Goal: Use online tool/utility: Utilize a website feature to perform a specific function

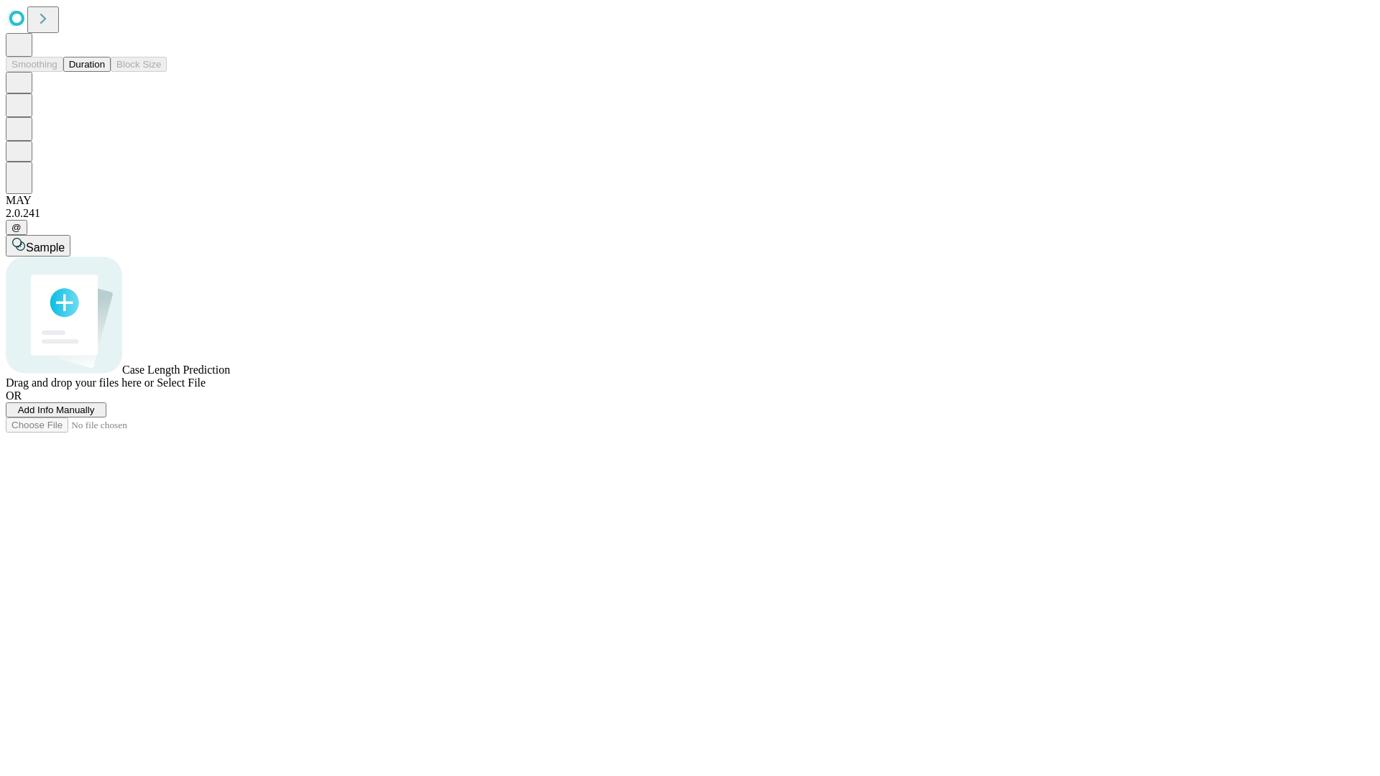
click at [105, 72] on button "Duration" at bounding box center [86, 64] width 47 height 15
click at [95, 415] on span "Add Info Manually" at bounding box center [56, 410] width 77 height 11
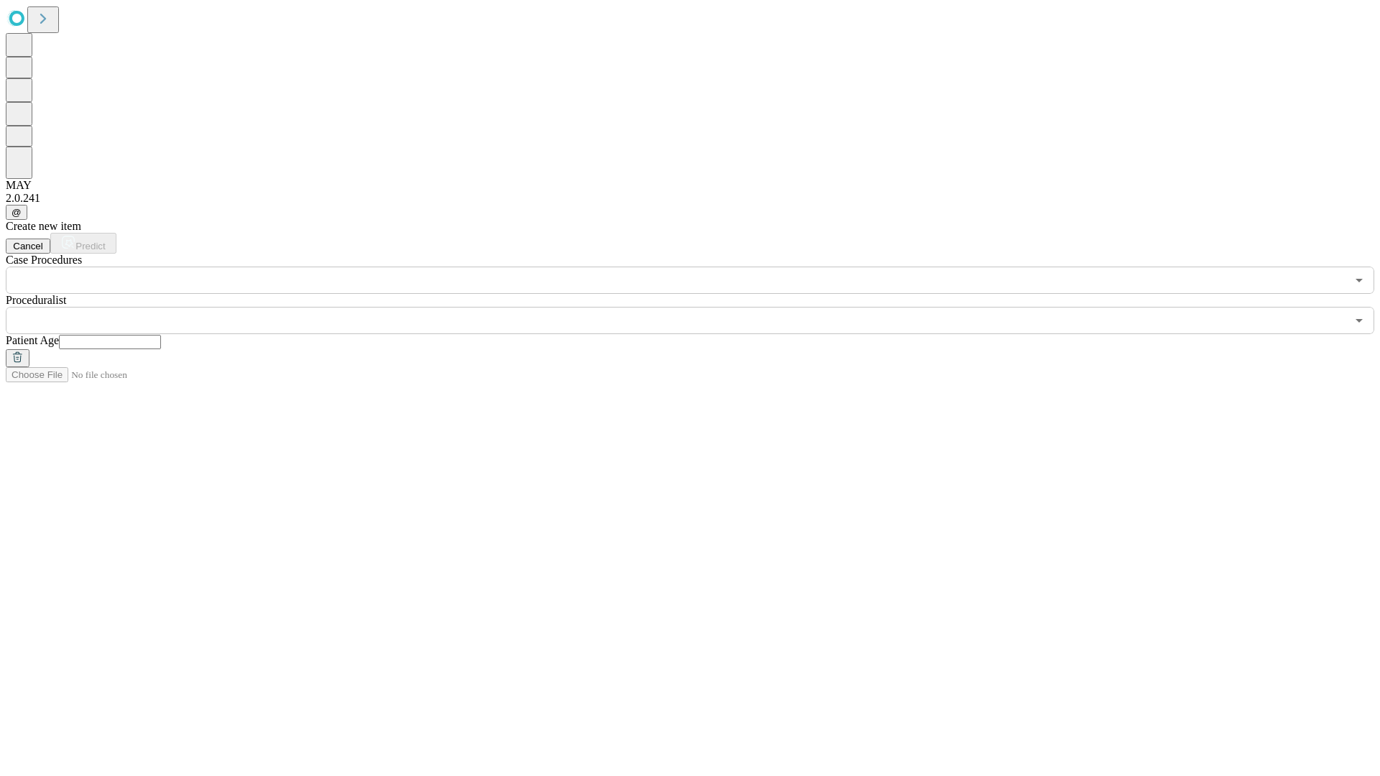
click at [161, 335] on input "text" at bounding box center [110, 342] width 102 height 14
type input "**"
click at [700, 307] on input "text" at bounding box center [676, 320] width 1340 height 27
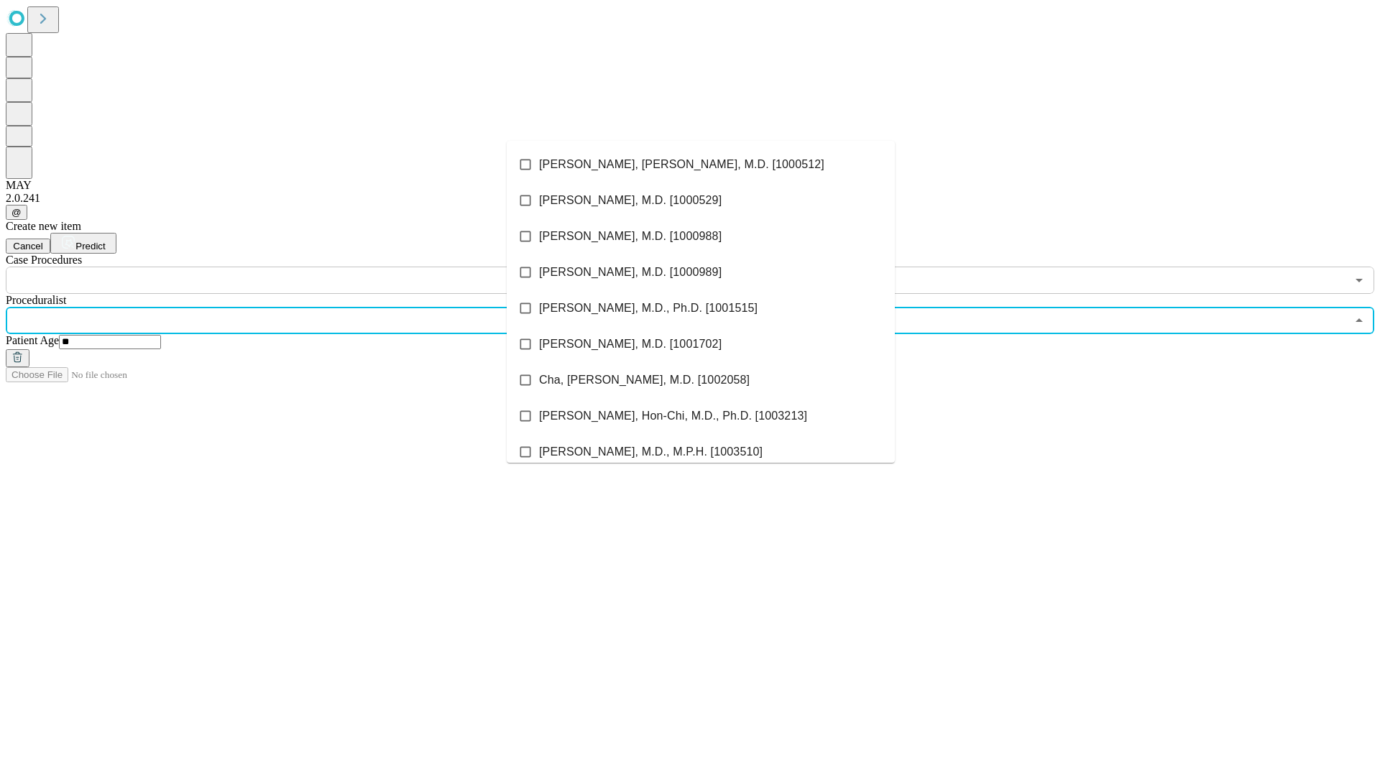
click at [701, 165] on li "[PERSON_NAME], [PERSON_NAME], M.D. [1000512]" at bounding box center [701, 165] width 388 height 36
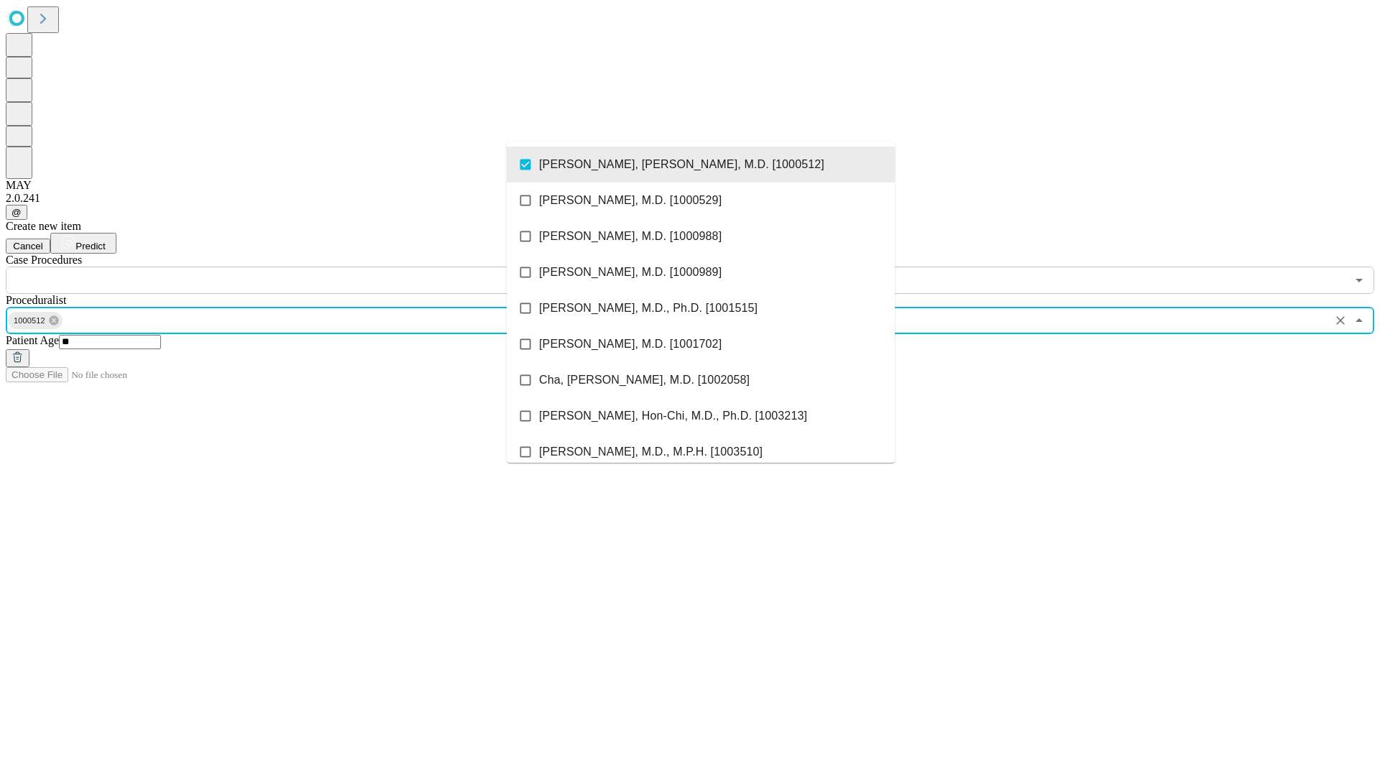
click at [302, 267] on input "text" at bounding box center [676, 280] width 1340 height 27
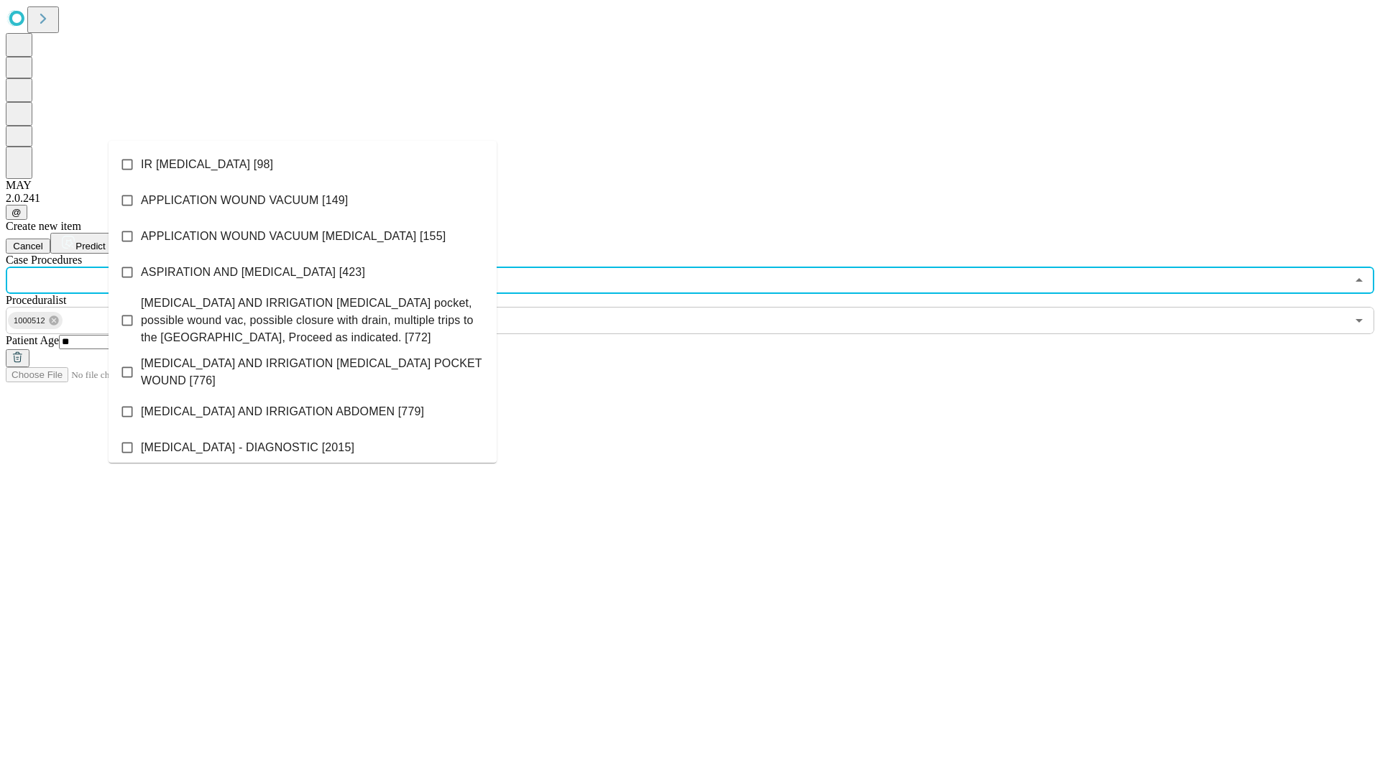
click at [303, 165] on li "IR [MEDICAL_DATA] [98]" at bounding box center [303, 165] width 388 height 36
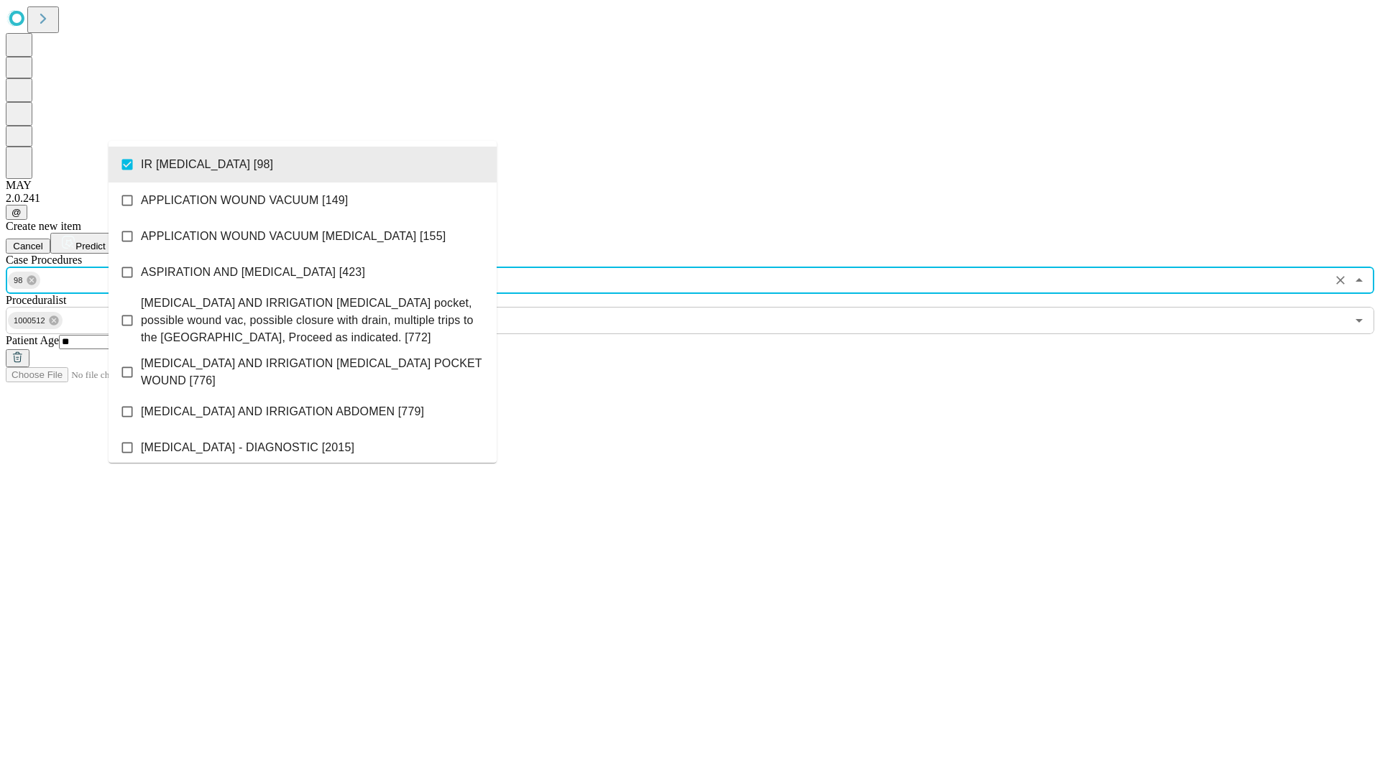
click at [105, 241] on span "Predict" at bounding box center [89, 246] width 29 height 11
